Goal: Transaction & Acquisition: Download file/media

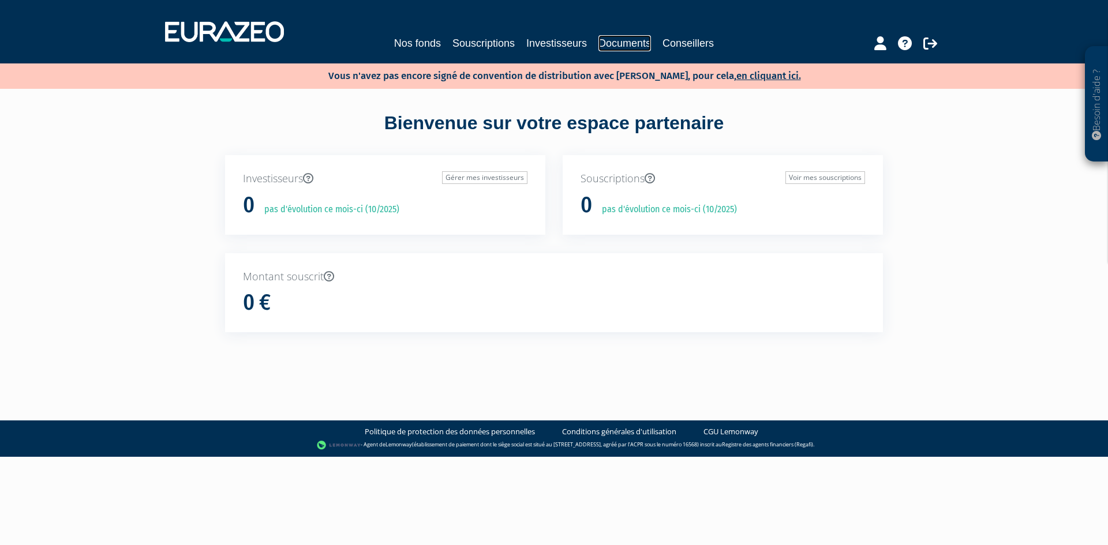
click at [625, 40] on link "Documents" at bounding box center [624, 43] width 53 height 16
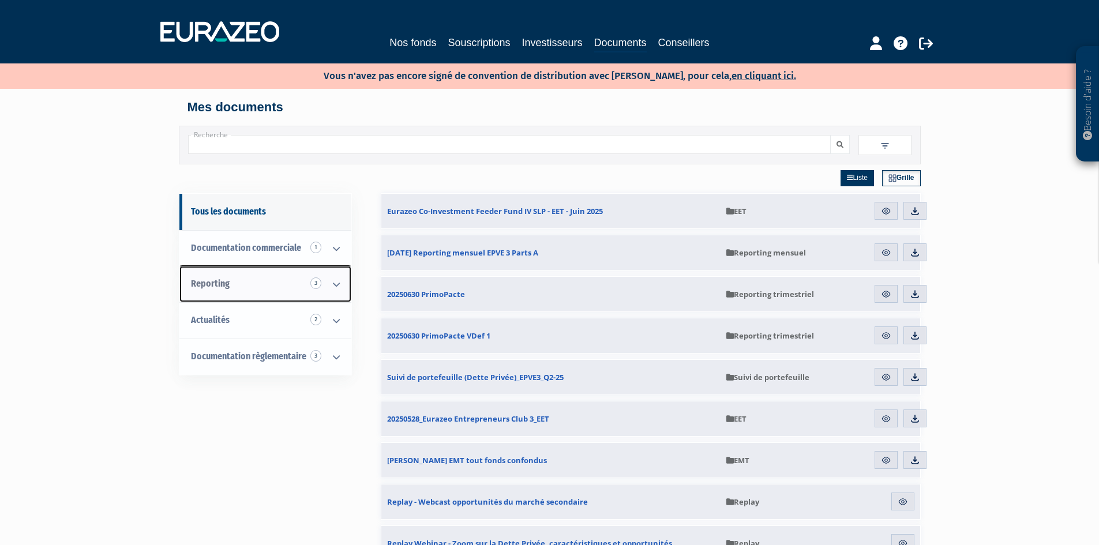
click at [213, 284] on span "Reporting 3" at bounding box center [210, 283] width 39 height 11
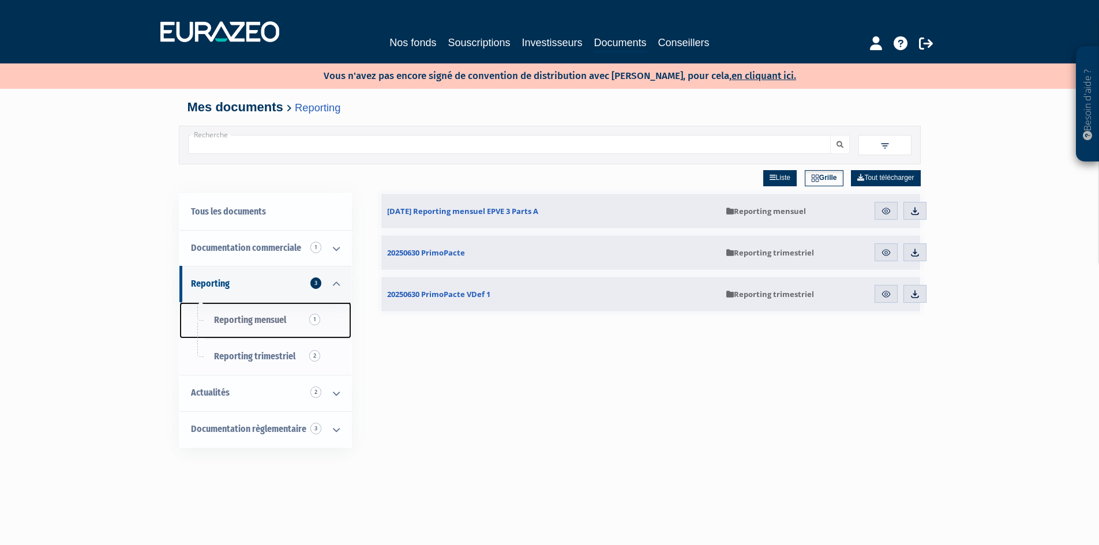
click at [263, 321] on span "Reporting mensuel 1" at bounding box center [250, 319] width 72 height 11
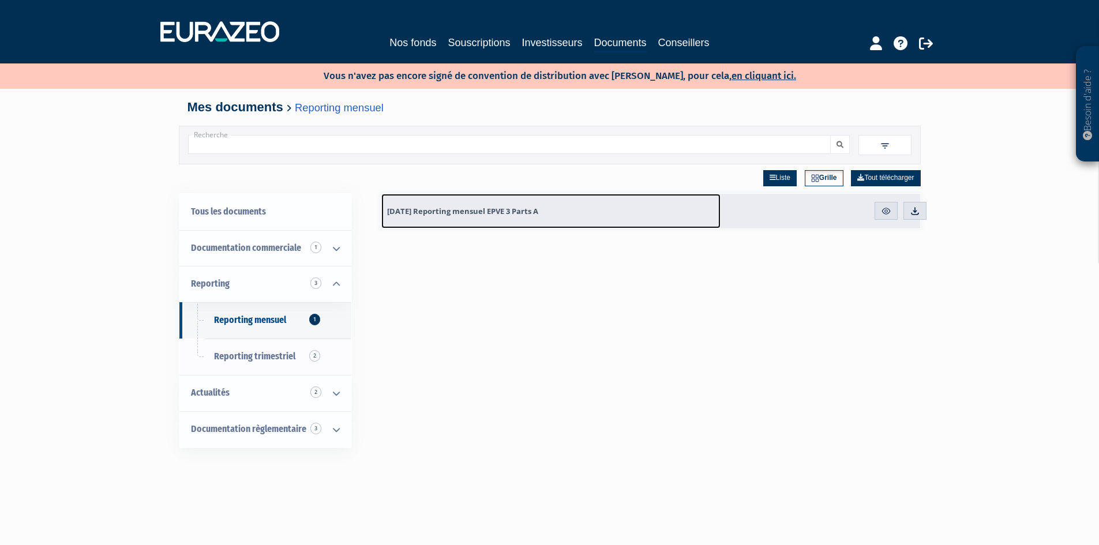
click at [502, 212] on span "[DATE] Reporting mensuel EPVE 3 Parts A" at bounding box center [462, 211] width 151 height 10
